Goal: Download file/media

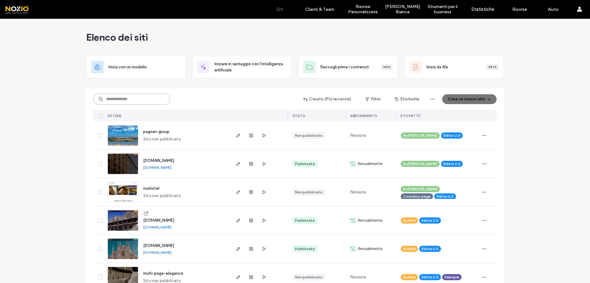
click at [146, 98] on input at bounding box center [131, 98] width 77 height 11
type input "**********"
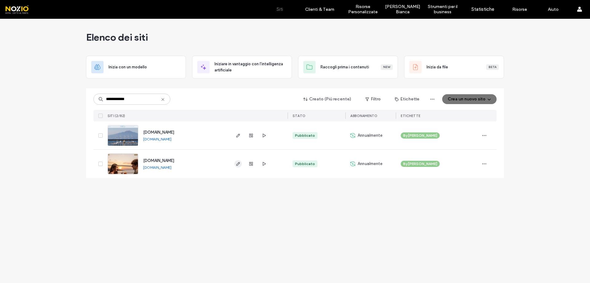
click at [238, 164] on use "button" at bounding box center [238, 164] width 4 height 4
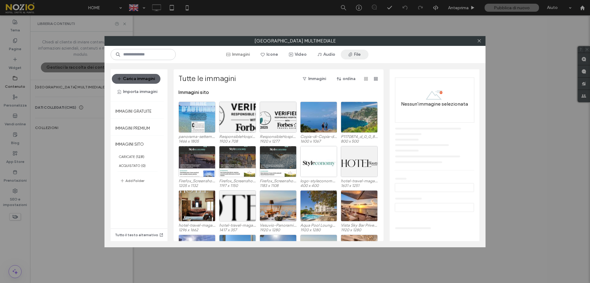
click at [354, 52] on span "button" at bounding box center [351, 54] width 6 height 9
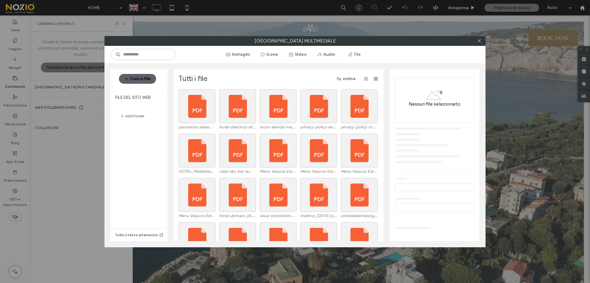
click at [343, 80] on button "ordina" at bounding box center [347, 79] width 30 height 10
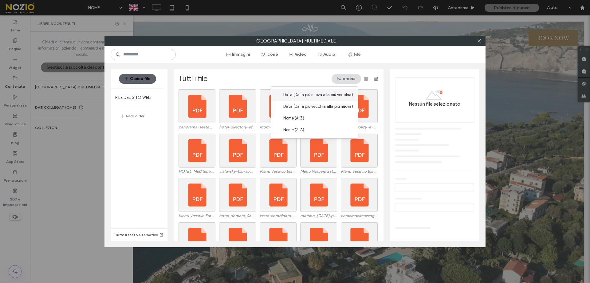
click at [316, 96] on span "Data (Dalla più nuova alla più vecchia)" at bounding box center [318, 95] width 70 height 6
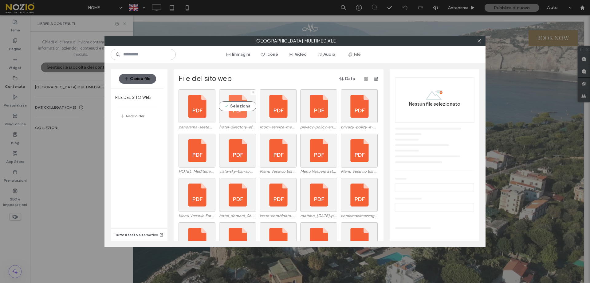
click at [238, 105] on div "Seleziona" at bounding box center [237, 106] width 37 height 34
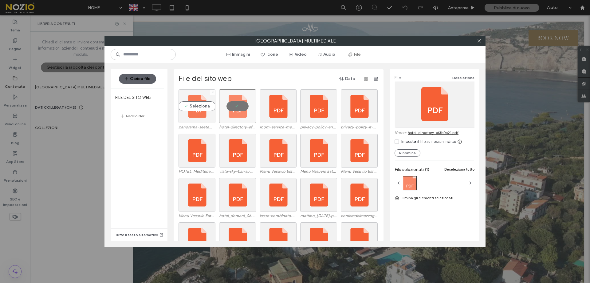
click at [199, 109] on div "Seleziona" at bounding box center [197, 106] width 37 height 34
click at [235, 110] on div at bounding box center [237, 106] width 37 height 34
click at [197, 109] on div at bounding box center [197, 106] width 37 height 34
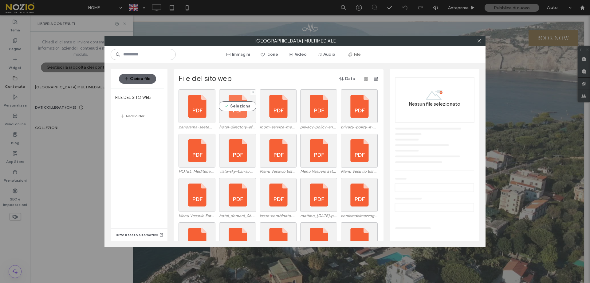
click at [232, 108] on div "Seleziona" at bounding box center [237, 106] width 37 height 34
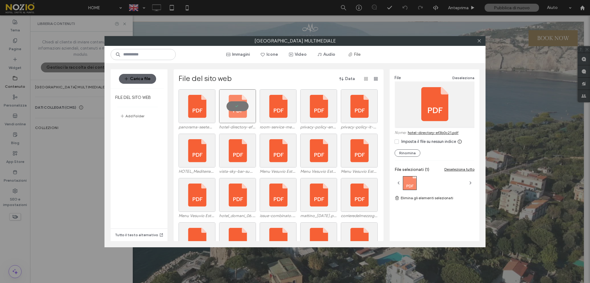
click at [437, 133] on link "hotel-directory-ef3b0c21.pdf" at bounding box center [433, 132] width 51 height 5
